Goal: Find specific page/section: Find specific page/section

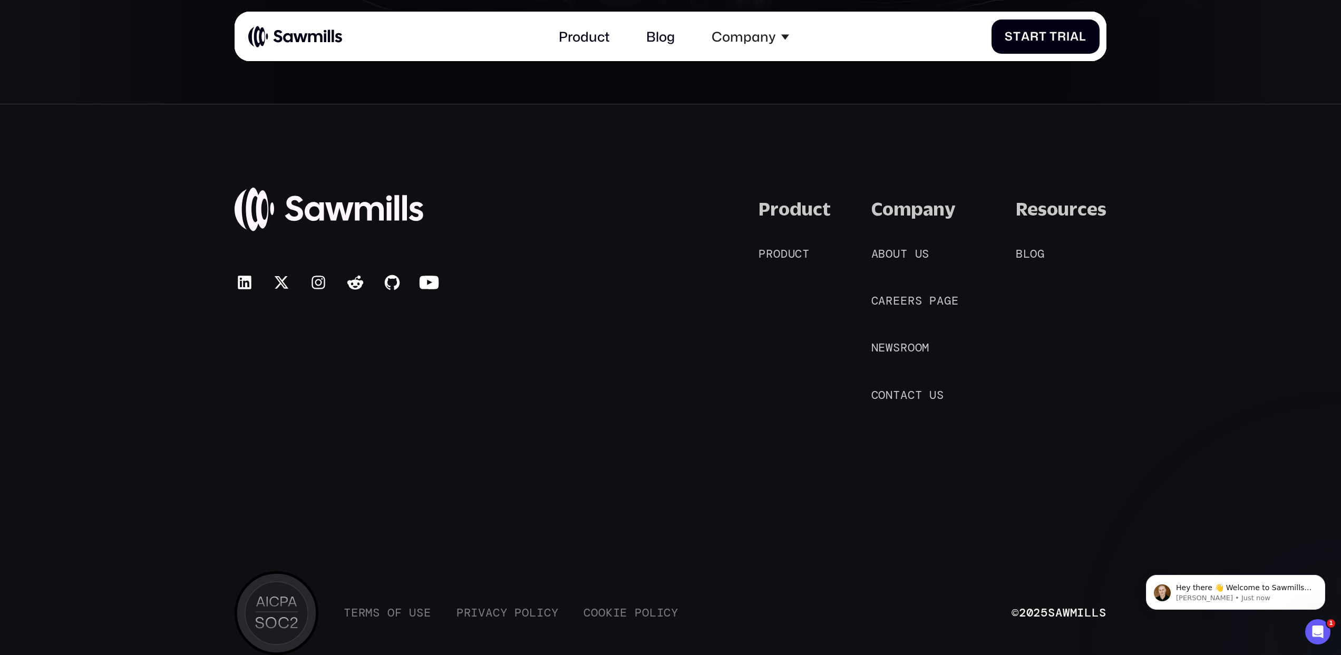
scroll to position [7575, 0]
click at [930, 302] on span "p" at bounding box center [932, 303] width 7 height 14
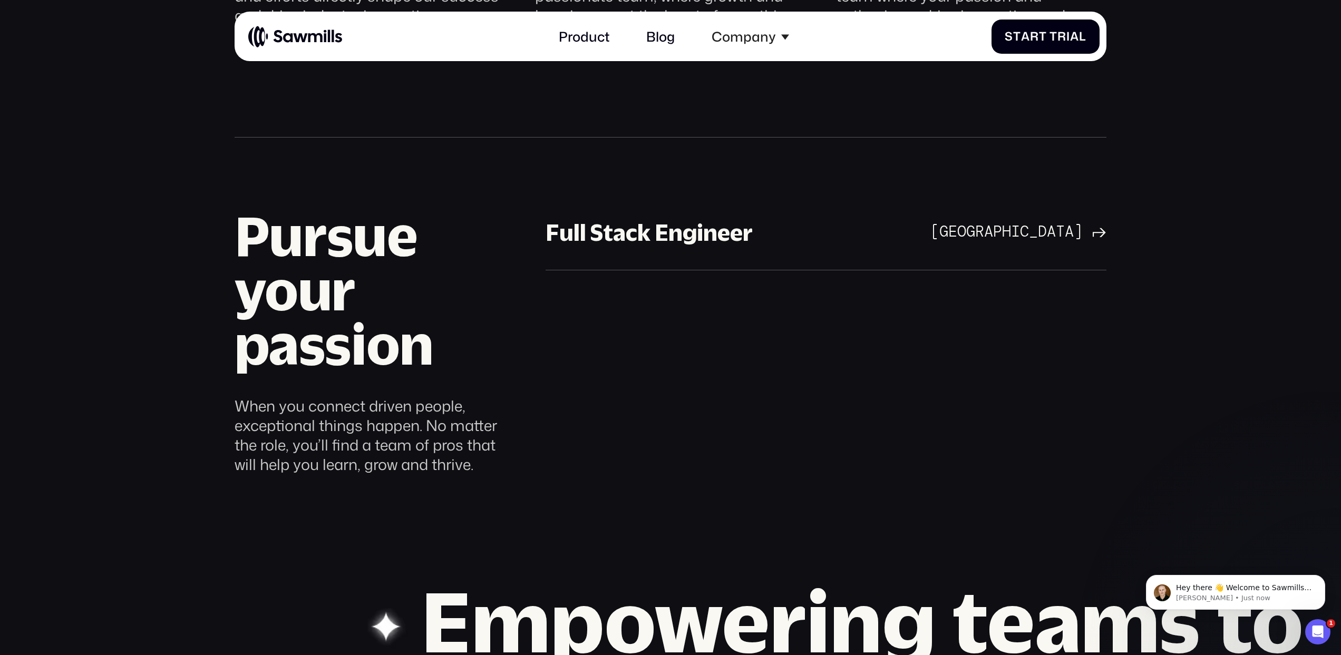
scroll to position [1024, 0]
